Goal: Task Accomplishment & Management: Complete application form

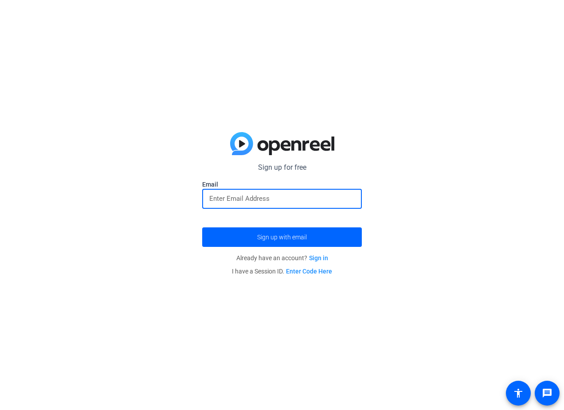
click at [249, 202] on input "email" at bounding box center [282, 198] width 146 height 11
type input "sara.malek@capitalone.com"
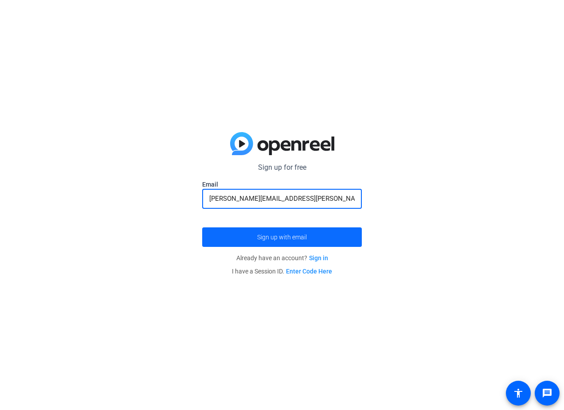
click at [287, 237] on span "Sign up with email" at bounding box center [282, 237] width 50 height 0
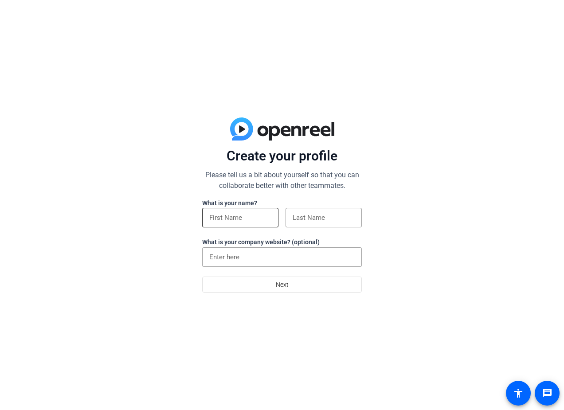
click at [230, 214] on input at bounding box center [240, 218] width 62 height 11
type input "[PERSON_NAME]"
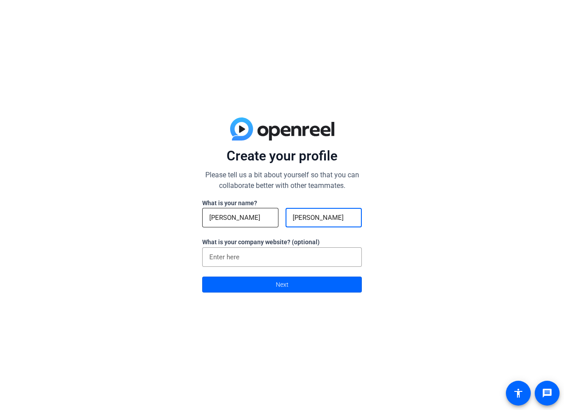
type input "[PERSON_NAME]"
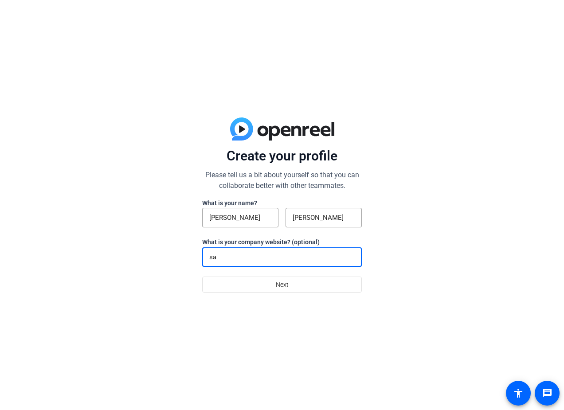
type input "s"
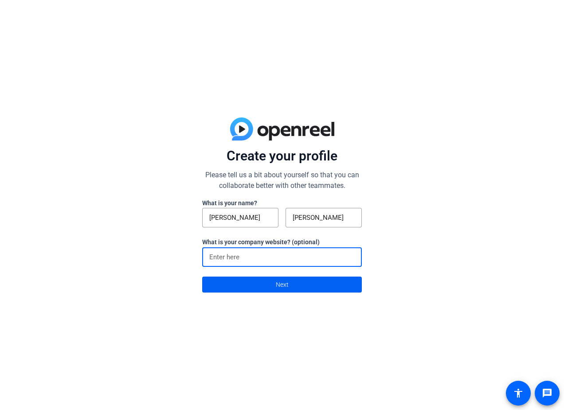
click at [302, 286] on span at bounding box center [282, 284] width 159 height 21
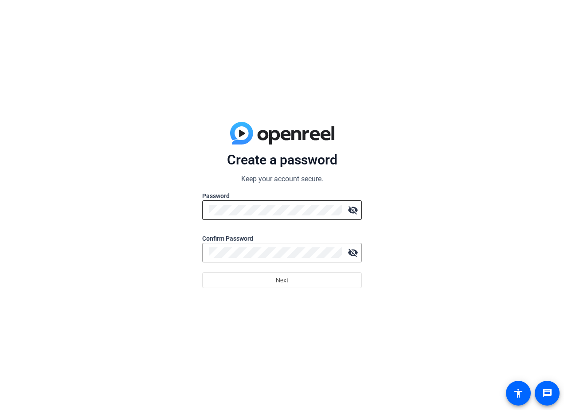
click at [280, 219] on div at bounding box center [275, 211] width 133 height 20
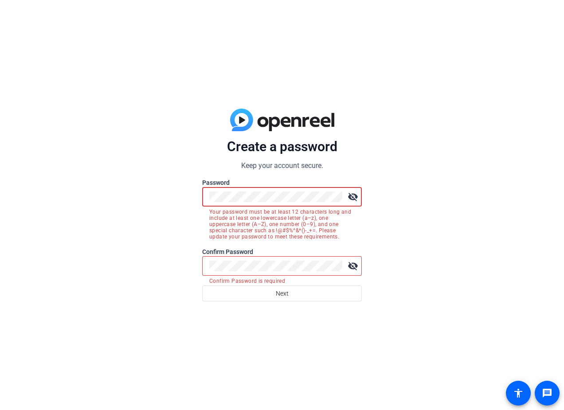
click at [140, 204] on div "Create a password Keep your account secure. Password visibility_off Your passwo…" at bounding box center [282, 205] width 564 height 410
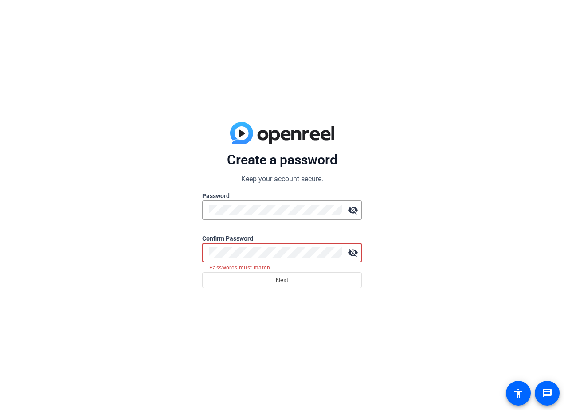
click at [202, 272] on button "Next" at bounding box center [282, 280] width 160 height 16
click at [189, 256] on div "Create a password Keep your account secure. Password visibility_off Confirm Pas…" at bounding box center [282, 205] width 564 height 410
click at [350, 209] on mat-icon "visibility_off" at bounding box center [353, 210] width 18 height 18
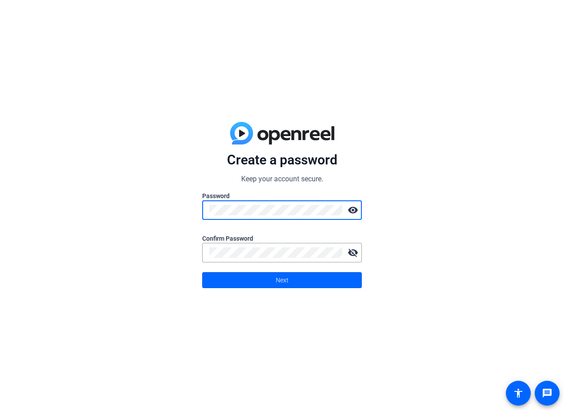
click button "Next" at bounding box center [282, 280] width 160 height 16
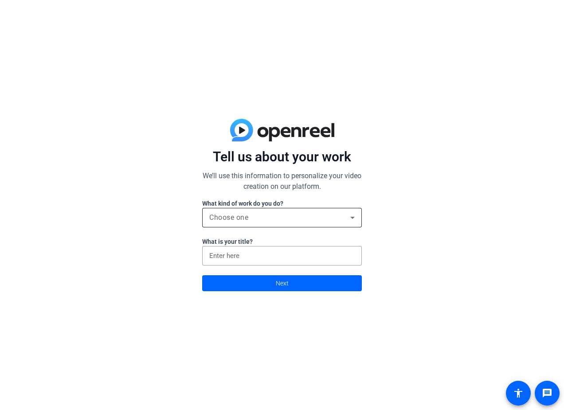
click at [284, 215] on div "Choose one" at bounding box center [279, 218] width 141 height 11
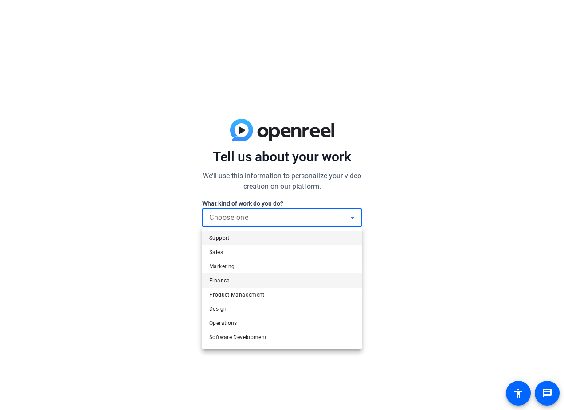
scroll to position [27, 0]
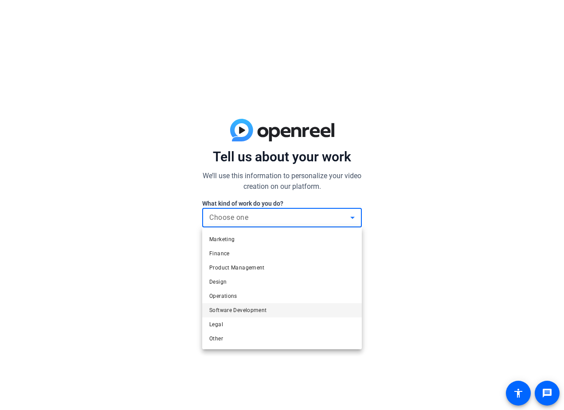
click at [253, 314] on span "Software Development" at bounding box center [238, 310] width 58 height 11
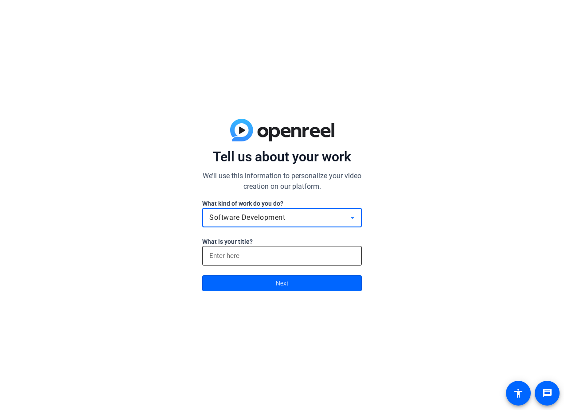
click at [273, 260] on input at bounding box center [282, 256] width 146 height 11
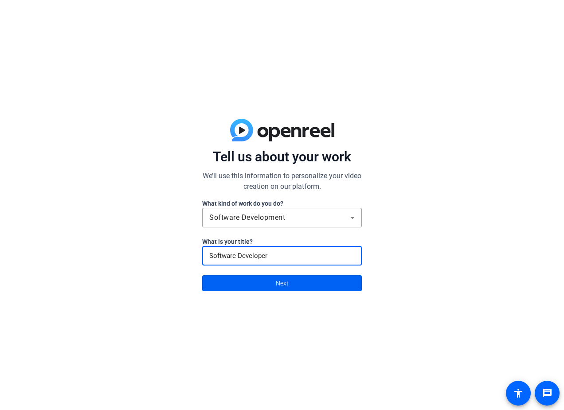
type input "Software Developer"
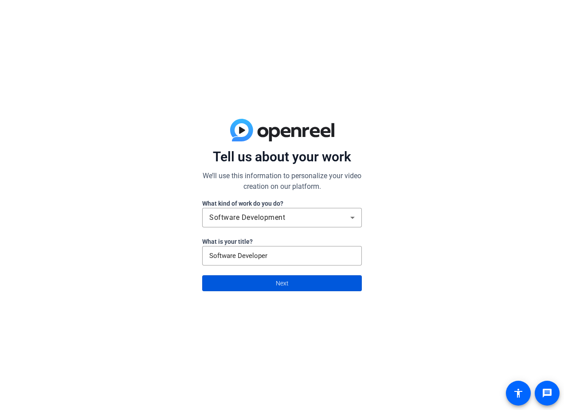
click at [323, 284] on span at bounding box center [282, 283] width 159 height 21
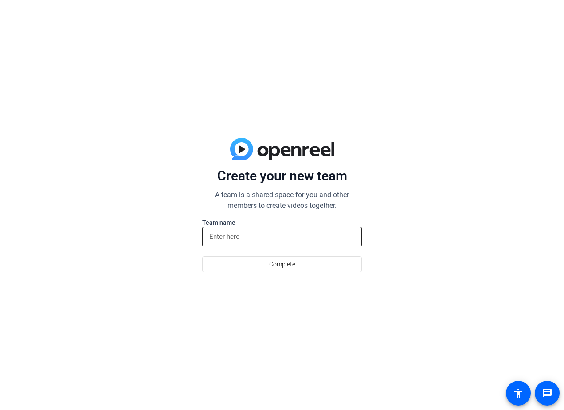
click at [284, 236] on input at bounding box center [282, 237] width 146 height 11
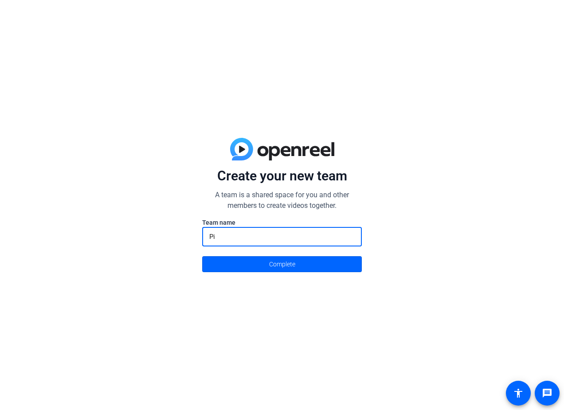
type input "P"
type input "ERP"
click at [331, 263] on span at bounding box center [282, 264] width 159 height 21
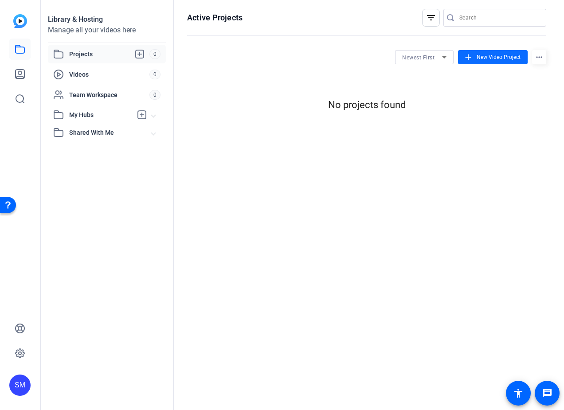
click at [497, 57] on span "New Video Project" at bounding box center [499, 57] width 44 height 8
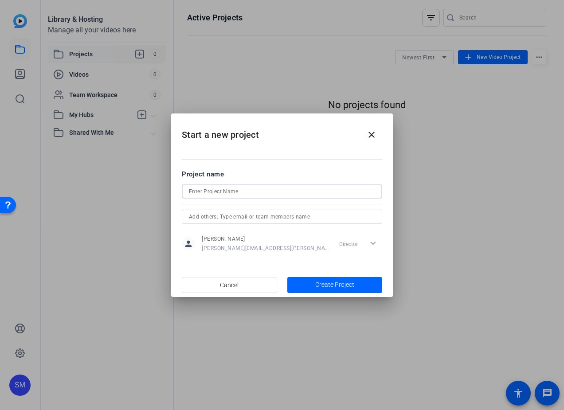
click at [284, 188] on input at bounding box center [282, 191] width 186 height 11
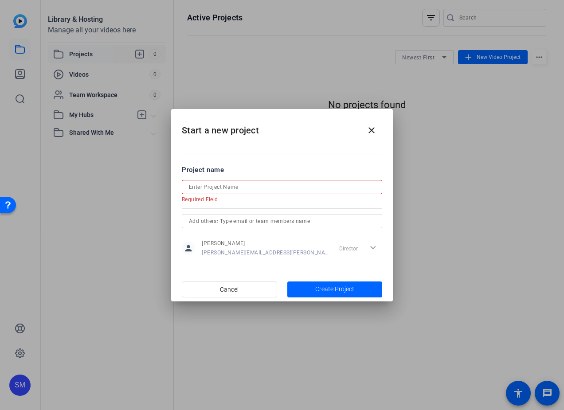
click at [242, 185] on input at bounding box center [282, 187] width 186 height 11
paste input "Data Flow Through ERP"
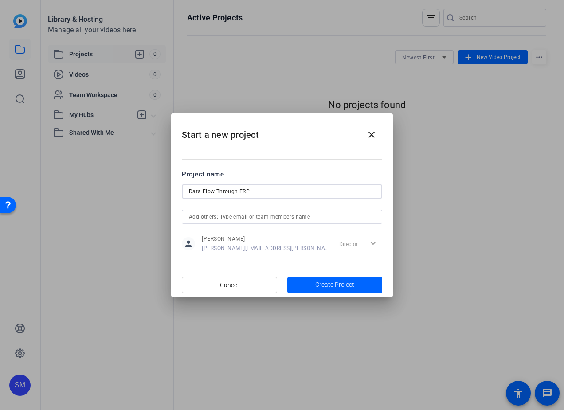
type input "Data Flow Through ERP"
click at [276, 217] on input "text" at bounding box center [282, 217] width 186 height 11
drag, startPoint x: 292, startPoint y: 216, endPoint x: 145, endPoint y: 216, distance: 147.3
click at [145, 216] on div "Start a new project close Project name Data Flow Through ERP [PERSON_NAME][EMAI…" at bounding box center [282, 205] width 564 height 410
type input "[PERSON_NAME][EMAIL_ADDRESS][PERSON_NAME][DOMAIN_NAME]"
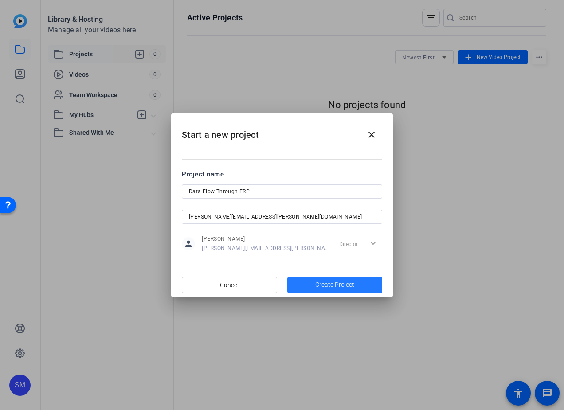
click at [321, 281] on span "Create Project" at bounding box center [335, 284] width 39 height 9
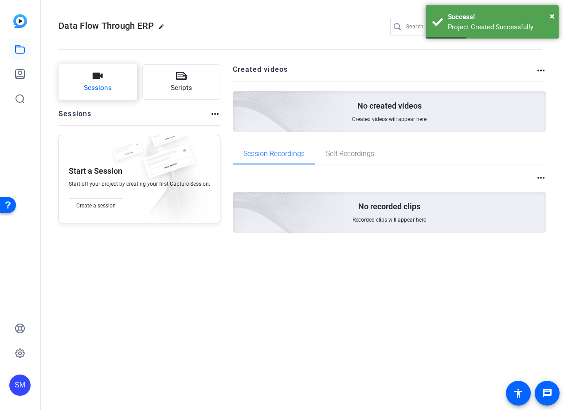
click at [99, 83] on span "Sessions" at bounding box center [98, 88] width 28 height 10
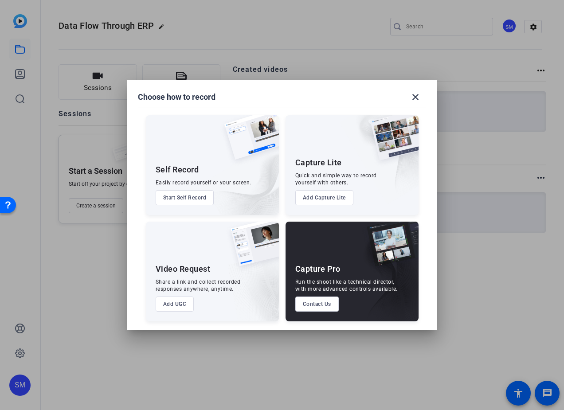
click at [191, 198] on button "Start Self Record" at bounding box center [185, 197] width 59 height 15
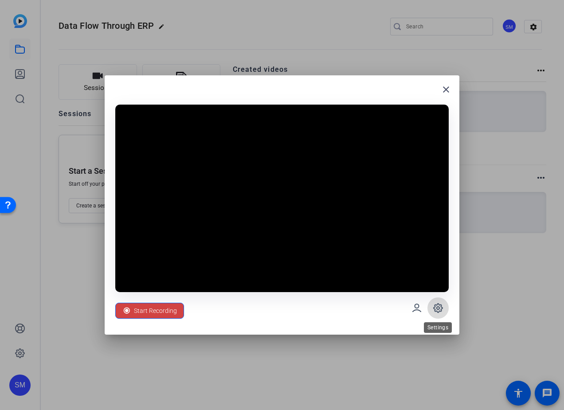
click at [438, 310] on icon at bounding box center [438, 308] width 11 height 11
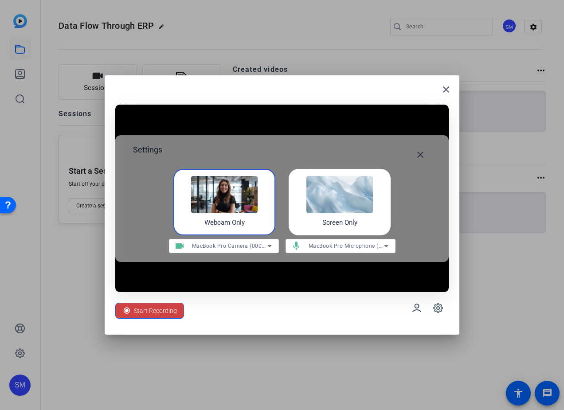
click at [305, 235] on div "Screen Only" at bounding box center [340, 202] width 102 height 67
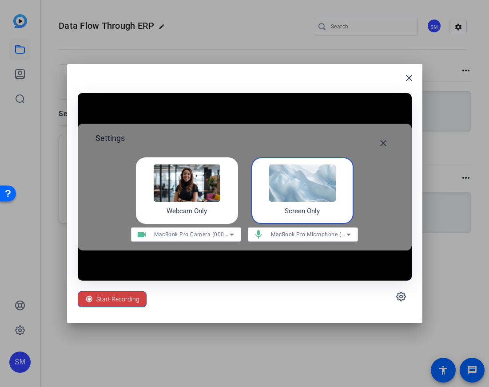
click at [205, 158] on div "Webcam Only" at bounding box center [187, 191] width 102 height 67
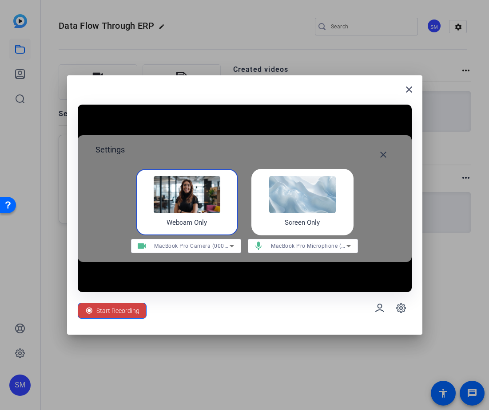
click at [308, 173] on div "Screen Only" at bounding box center [302, 202] width 102 height 67
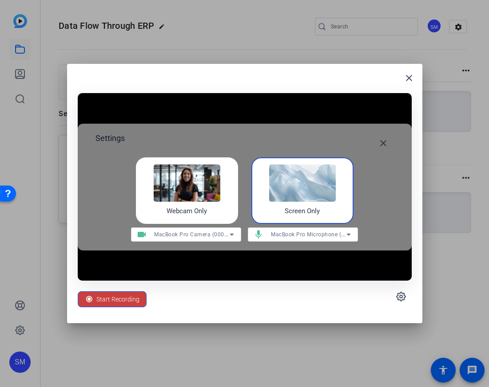
click at [118, 298] on span "Start Recording" at bounding box center [117, 299] width 43 height 17
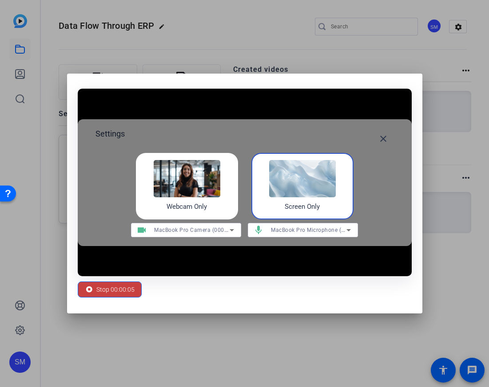
click at [131, 290] on span "Stop 00:00:05" at bounding box center [115, 289] width 38 height 17
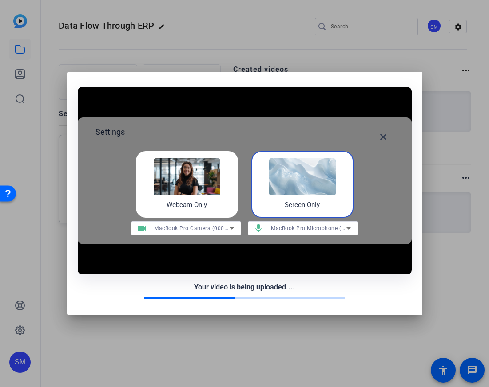
click at [351, 284] on div "Your video is being uploaded...." at bounding box center [245, 287] width 334 height 11
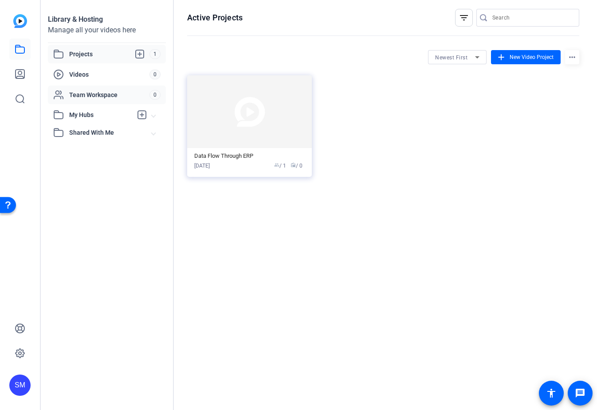
click at [144, 100] on div "Team Workspace" at bounding box center [101, 95] width 96 height 11
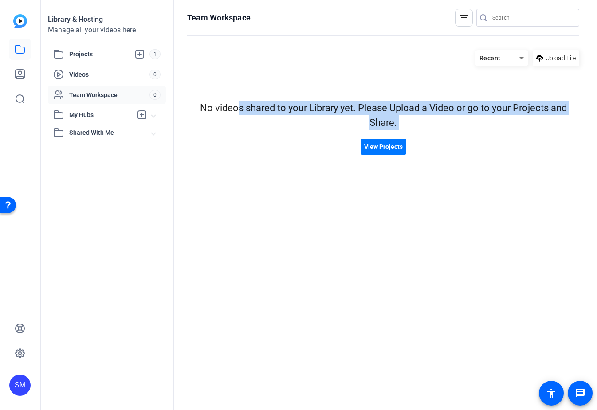
drag, startPoint x: 238, startPoint y: 112, endPoint x: 567, endPoint y: 131, distance: 329.4
click at [567, 131] on div "No videos shared to your Library yet. Please Upload a Video or go to your Proje…" at bounding box center [383, 128] width 392 height 54
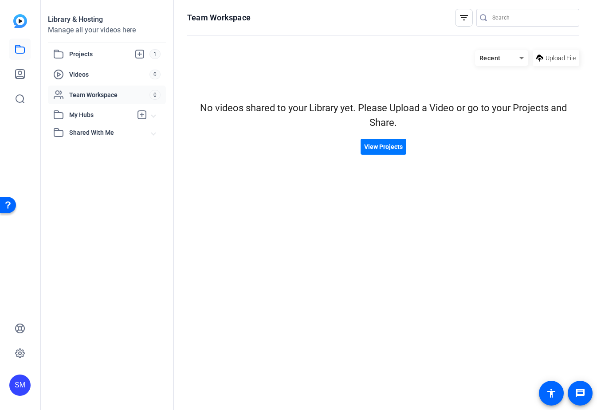
click at [99, 117] on span "My Hubs" at bounding box center [100, 114] width 63 height 9
click at [108, 150] on span "Shared With Me" at bounding box center [110, 152] width 83 height 9
click at [106, 79] on span "Videos" at bounding box center [109, 74] width 80 height 9
click at [100, 58] on span "Projects" at bounding box center [109, 54] width 80 height 11
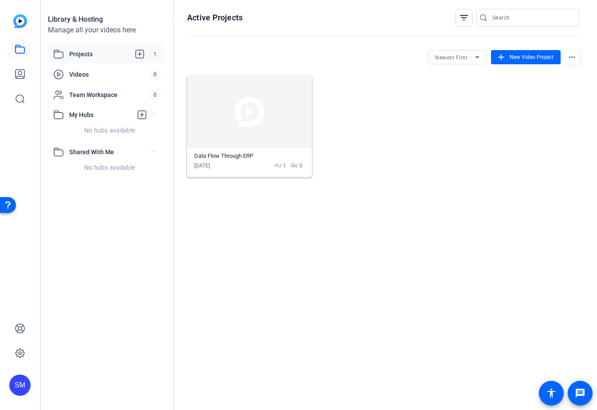
click at [286, 151] on mat-card-content "Data Flow Through ERP Sep 29, 2025 group / 1 radio / 0" at bounding box center [249, 162] width 125 height 29
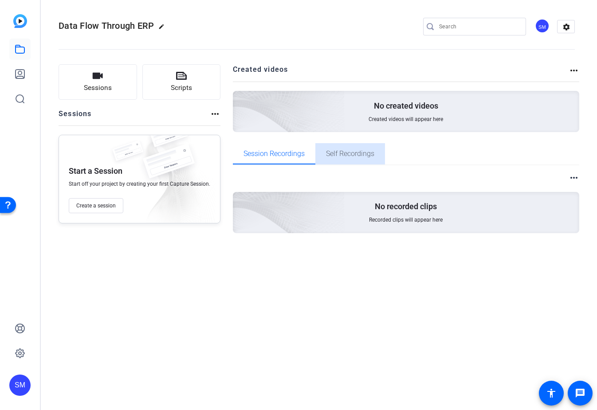
click at [344, 159] on span "Self Recordings" at bounding box center [350, 153] width 48 height 21
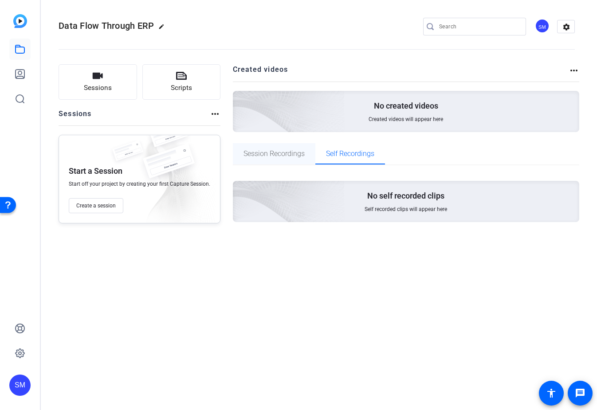
click at [272, 155] on span "Session Recordings" at bounding box center [274, 153] width 61 height 7
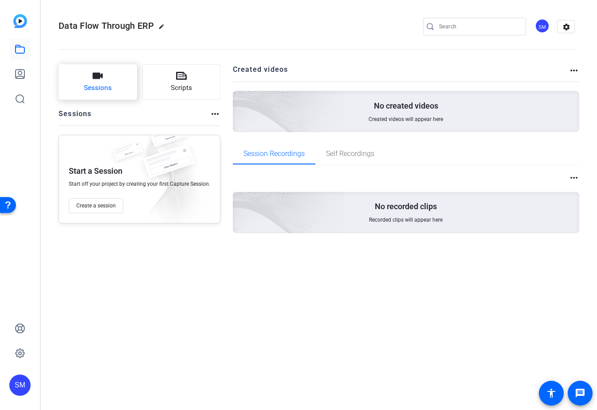
click at [119, 90] on button "Sessions" at bounding box center [98, 82] width 79 height 36
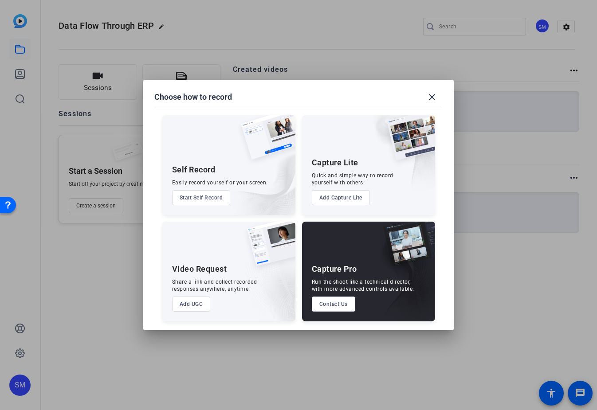
click at [201, 194] on button "Start Self Record" at bounding box center [201, 197] width 59 height 15
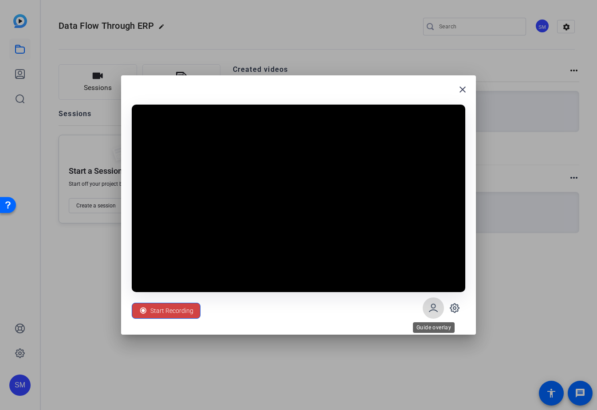
click at [437, 311] on icon at bounding box center [434, 308] width 8 height 8
click at [163, 311] on span "Start Recording" at bounding box center [171, 311] width 43 height 17
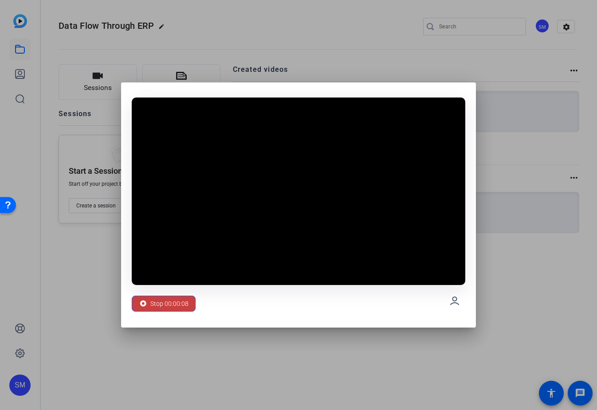
click at [167, 300] on span "Stop 00:00:08" at bounding box center [169, 304] width 38 height 17
